Goal: Task Accomplishment & Management: Use online tool/utility

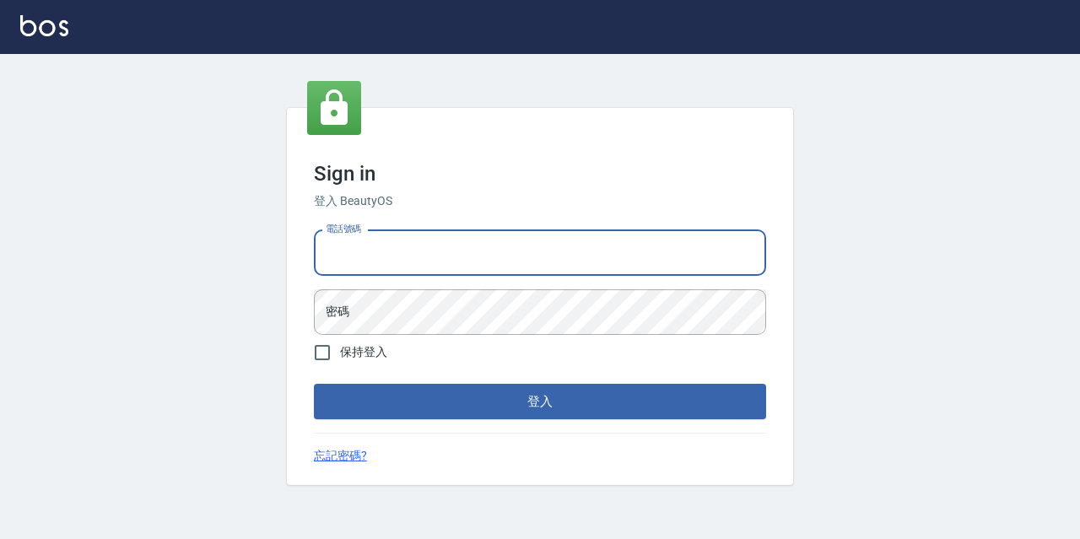
click at [489, 255] on input "電話號碼" at bounding box center [540, 253] width 452 height 46
type input "0977888999"
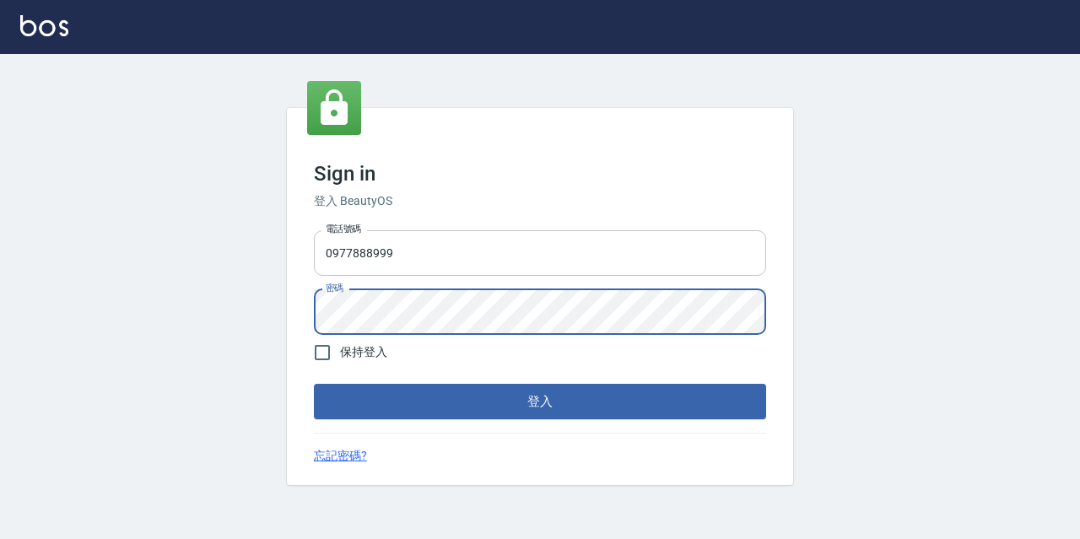
click at [314, 384] on button "登入" at bounding box center [540, 401] width 452 height 35
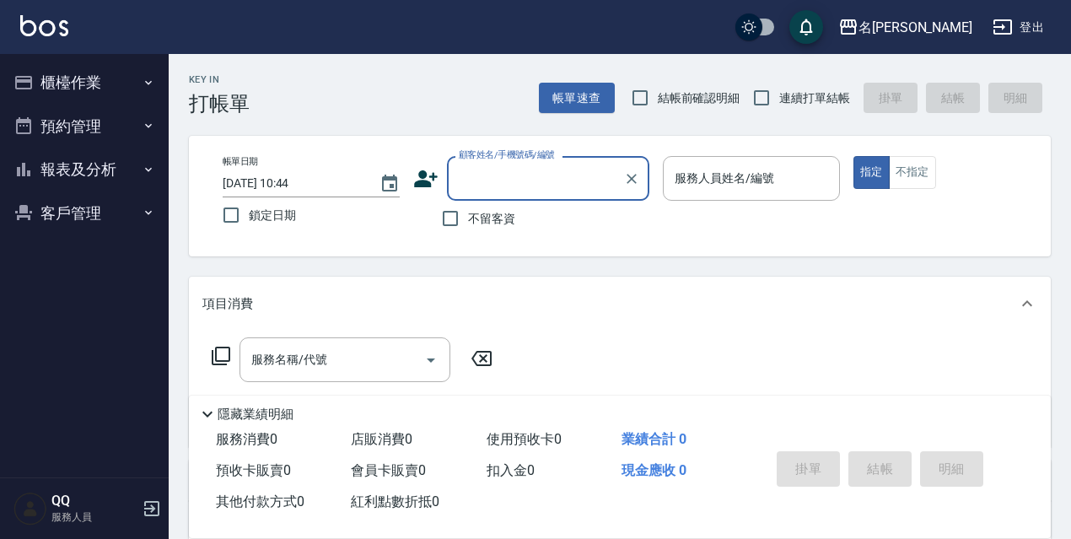
click at [123, 80] on button "櫃檯作業" at bounding box center [84, 83] width 155 height 44
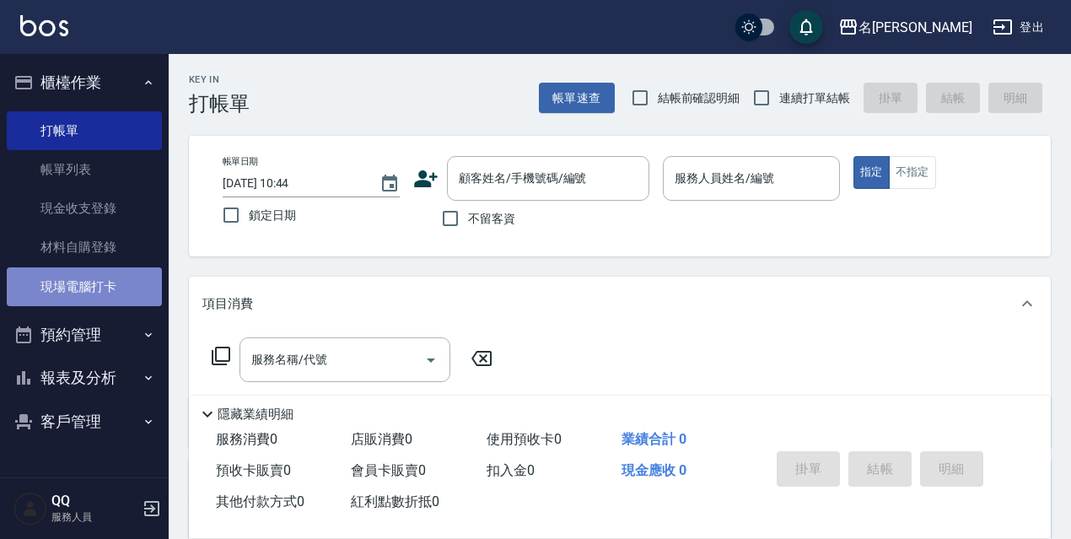
click at [68, 292] on link "現場電腦打卡" at bounding box center [84, 286] width 155 height 39
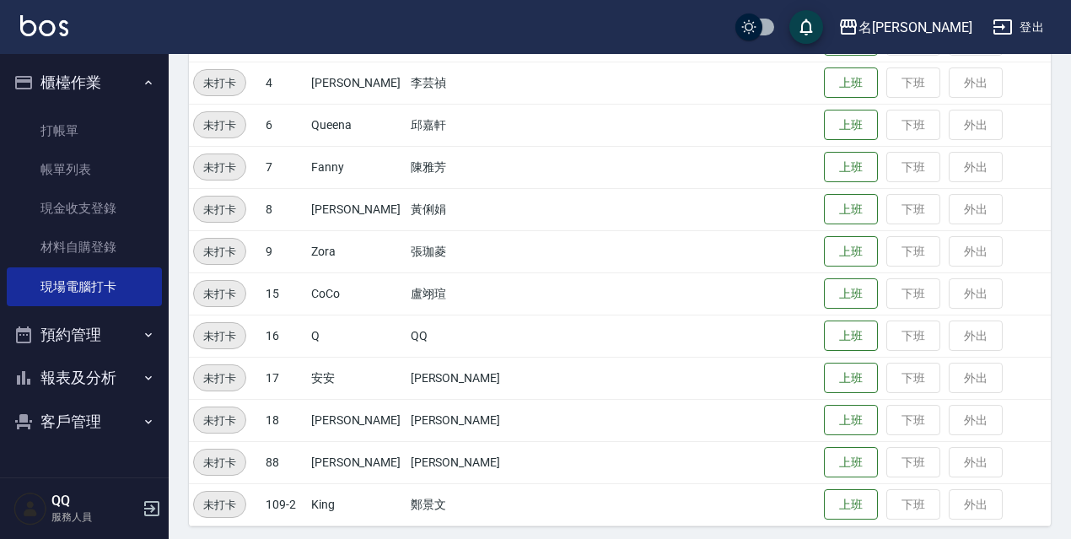
scroll to position [345, 0]
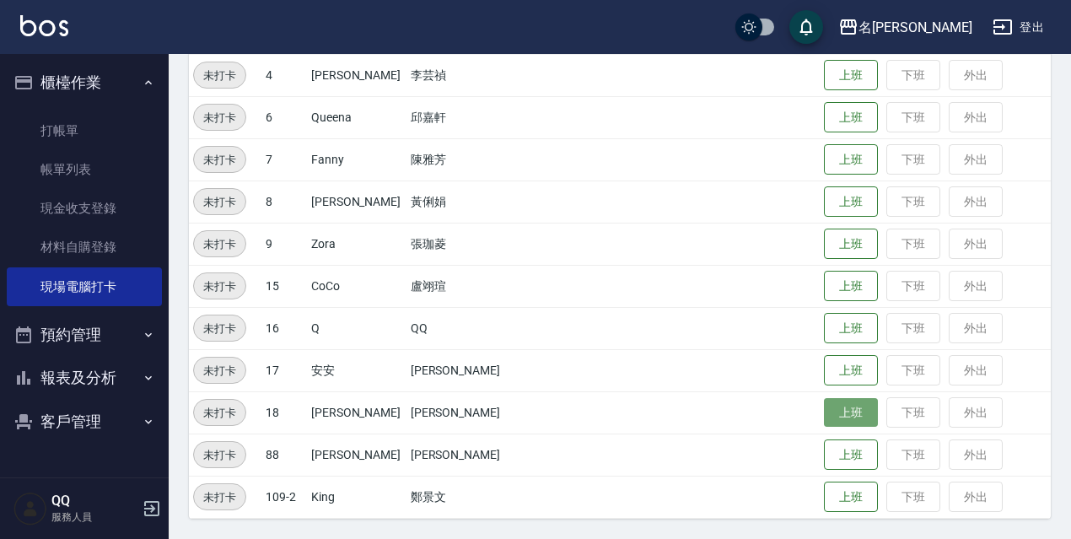
click at [840, 406] on button "上班" at bounding box center [851, 413] width 54 height 30
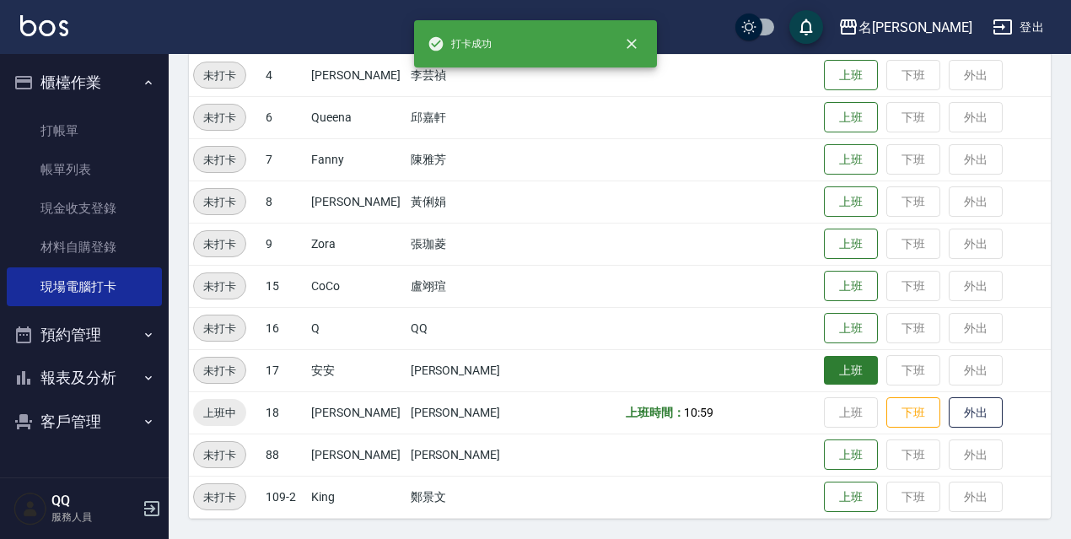
click at [842, 370] on button "上班" at bounding box center [851, 371] width 54 height 30
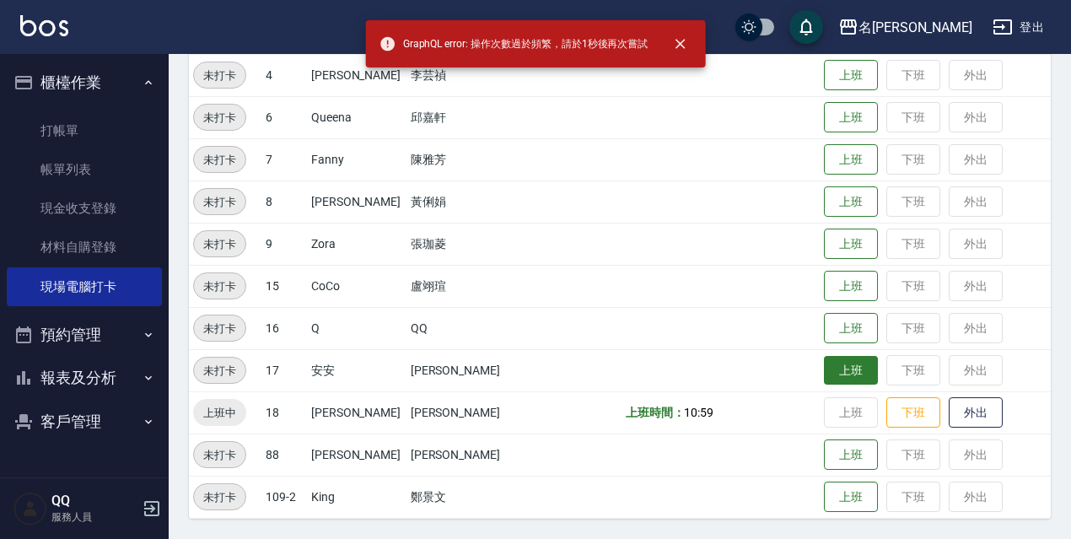
click at [841, 370] on button "上班" at bounding box center [851, 371] width 54 height 30
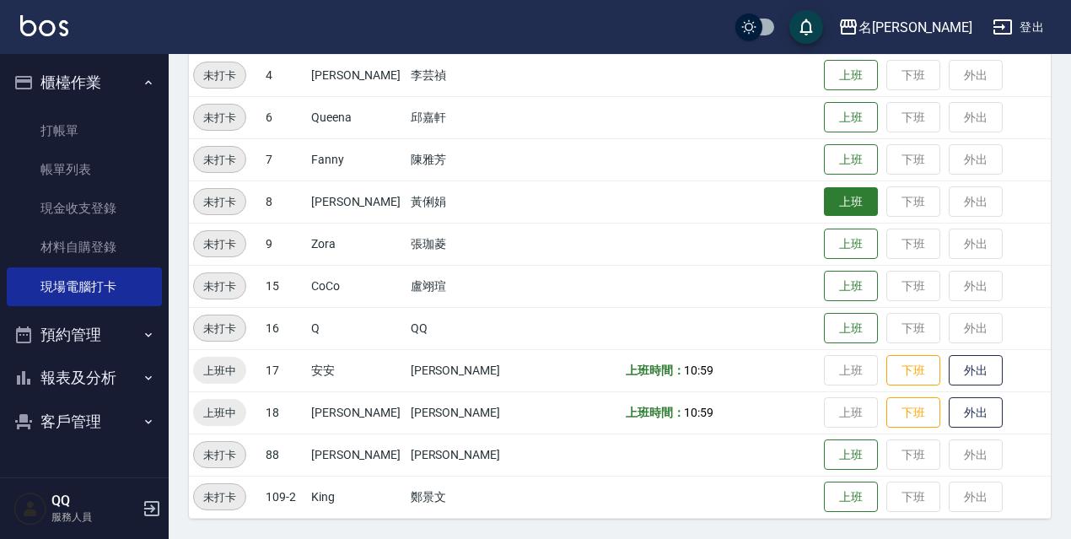
click at [849, 215] on button "上班" at bounding box center [851, 202] width 54 height 30
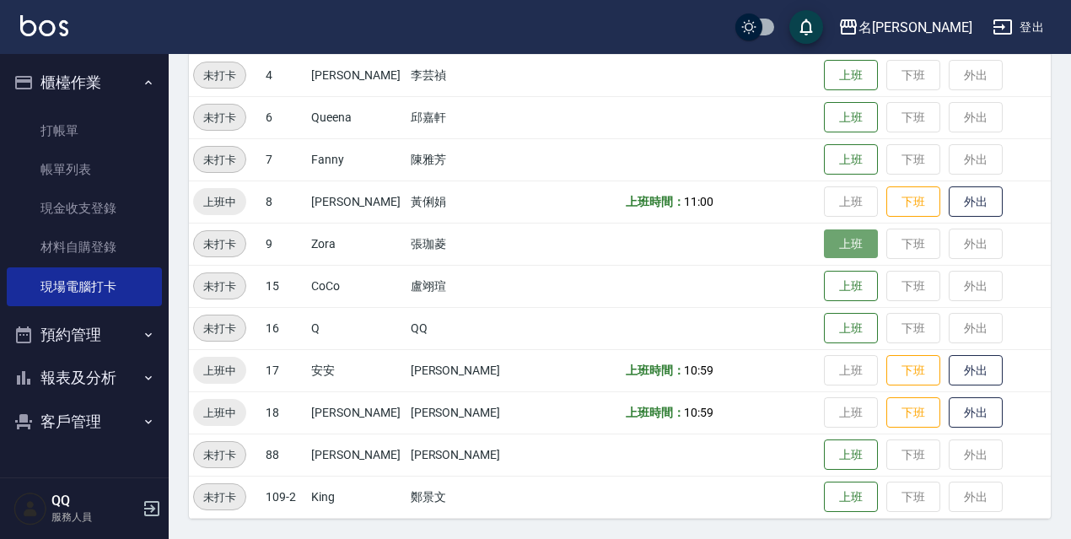
click at [839, 248] on button "上班" at bounding box center [851, 244] width 54 height 30
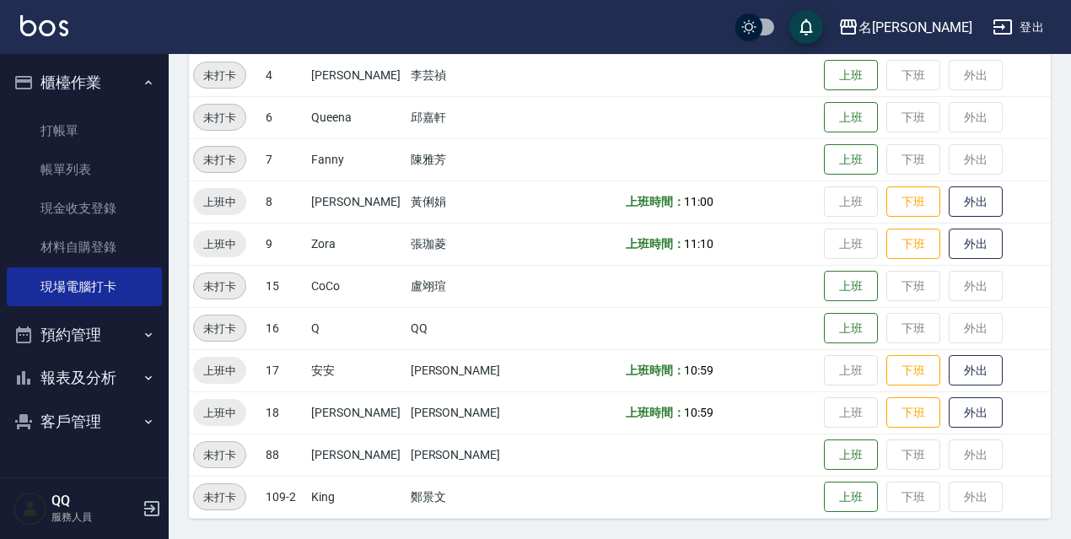
scroll to position [261, 0]
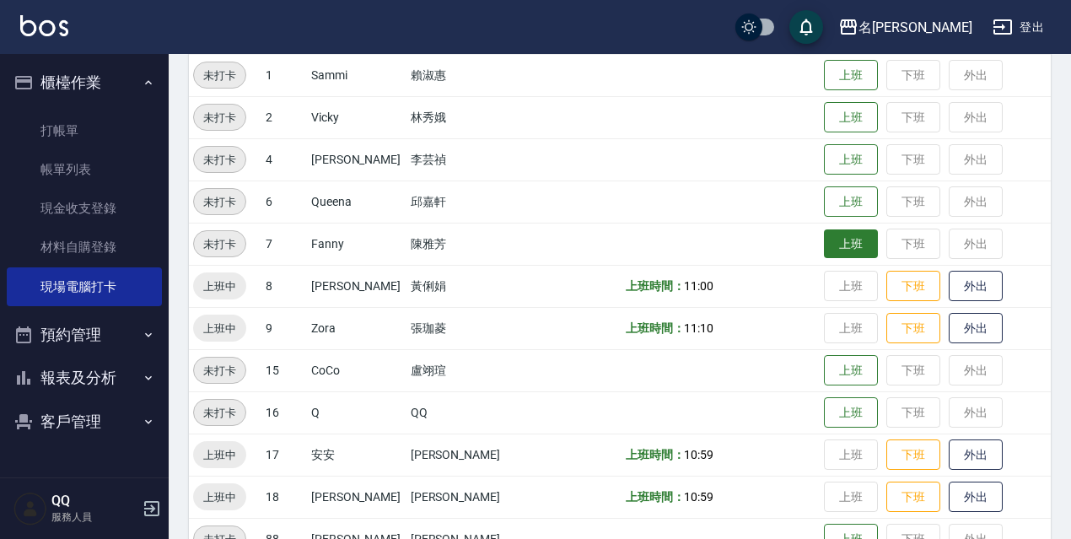
click at [857, 237] on button "上班" at bounding box center [851, 244] width 54 height 30
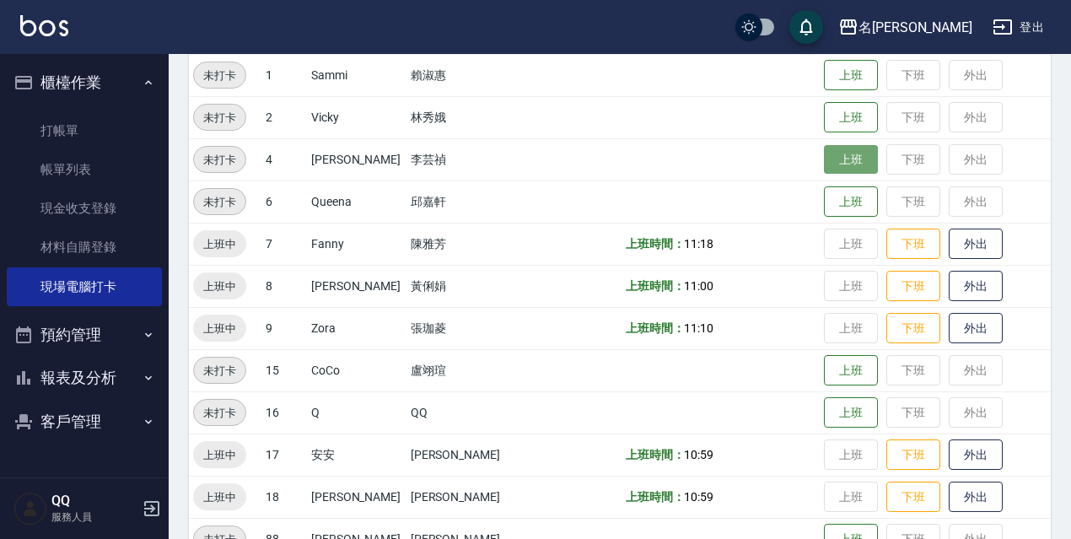
click at [824, 166] on button "上班" at bounding box center [851, 160] width 54 height 30
